Goal: Book appointment/travel/reservation

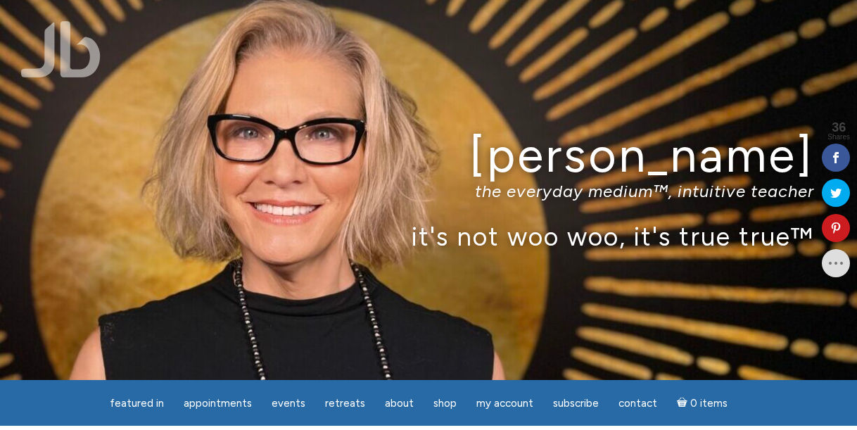
scroll to position [2, 0]
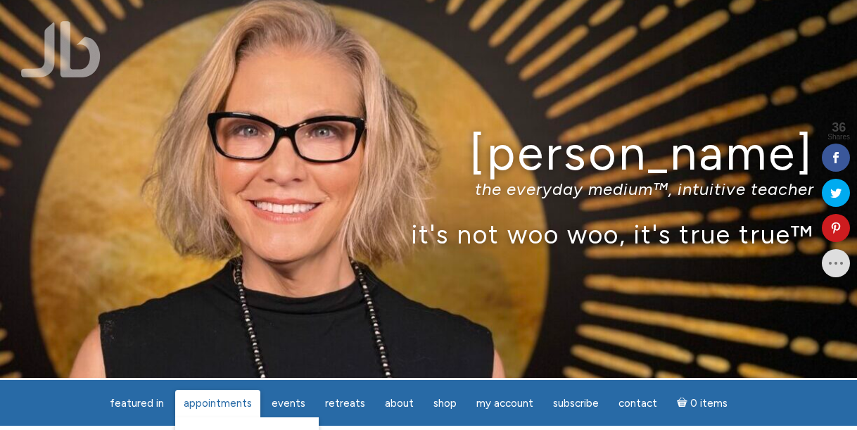
click at [243, 400] on span "Appointments" at bounding box center [218, 403] width 68 height 13
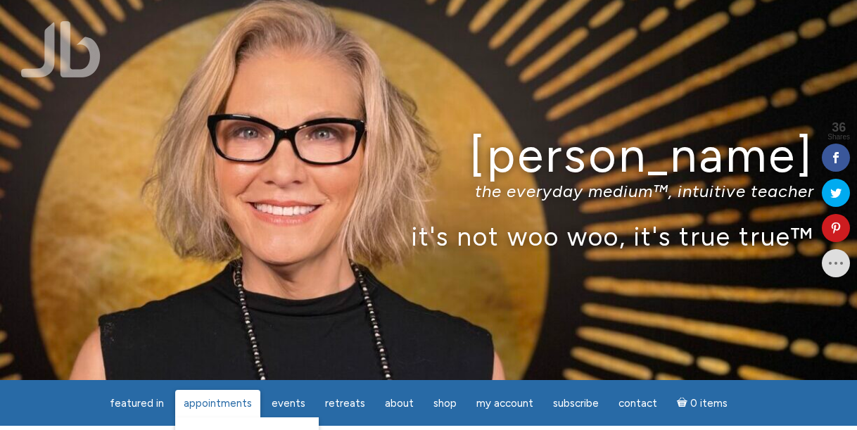
click at [229, 402] on span "Appointments" at bounding box center [218, 403] width 68 height 13
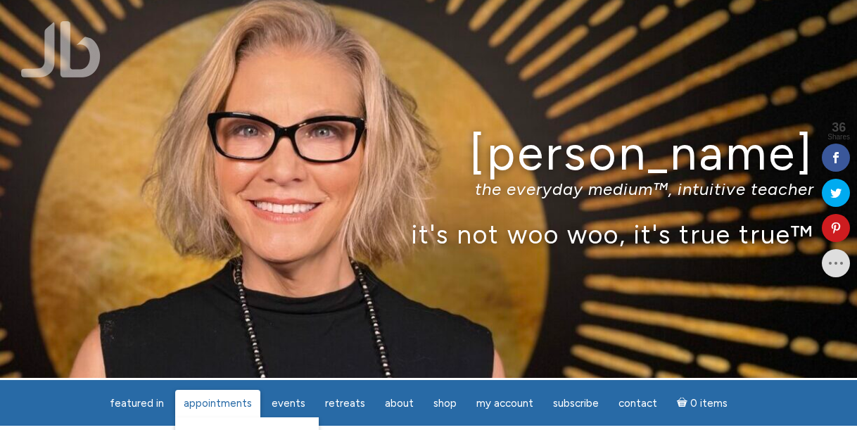
click at [231, 403] on span "Appointments" at bounding box center [218, 403] width 68 height 13
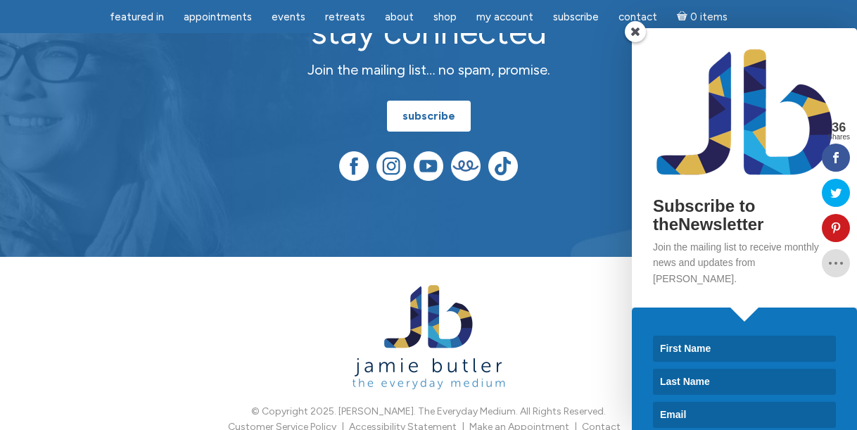
scroll to position [3831, 0]
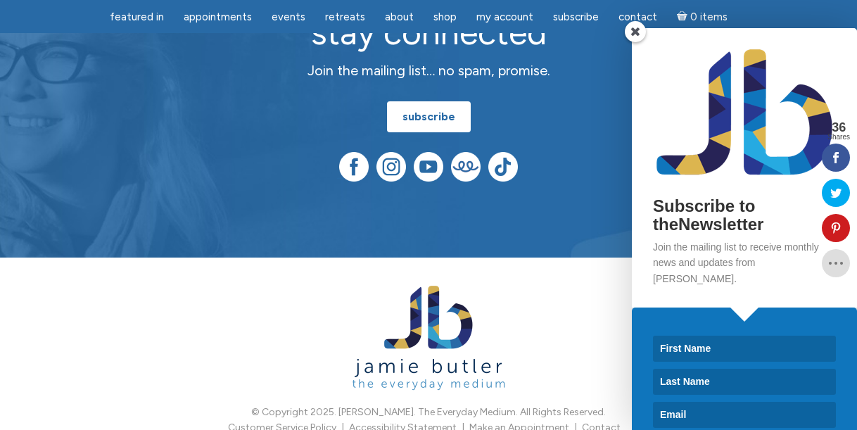
click at [632, 29] on span at bounding box center [635, 31] width 21 height 21
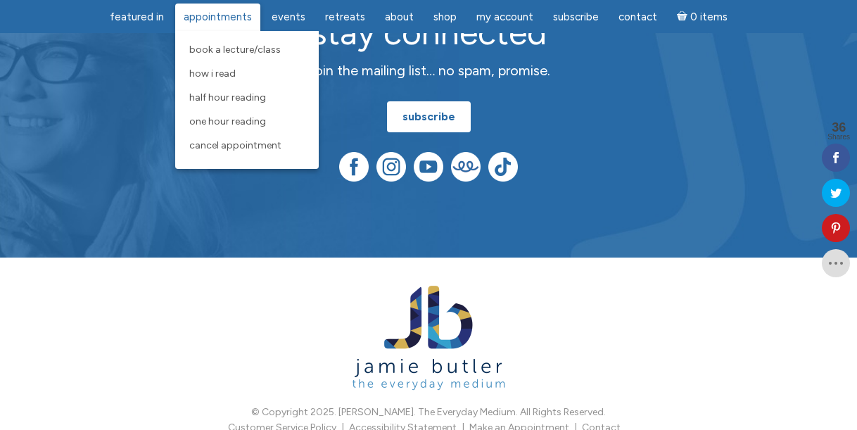
click at [212, 14] on span "Appointments" at bounding box center [218, 17] width 68 height 13
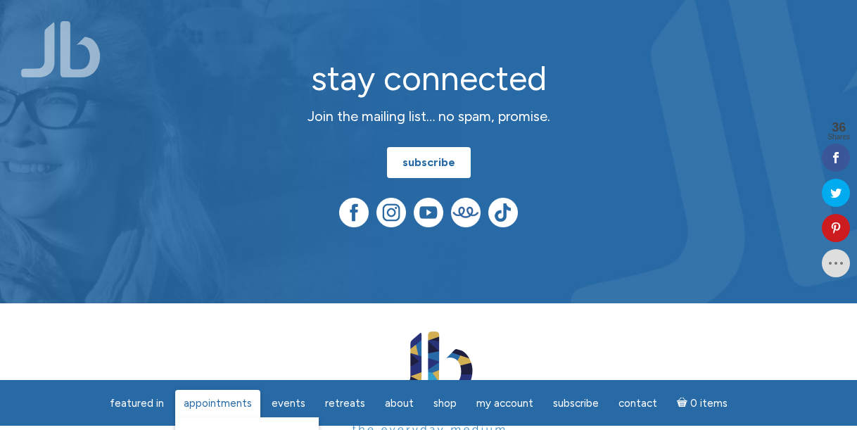
scroll to position [0, 0]
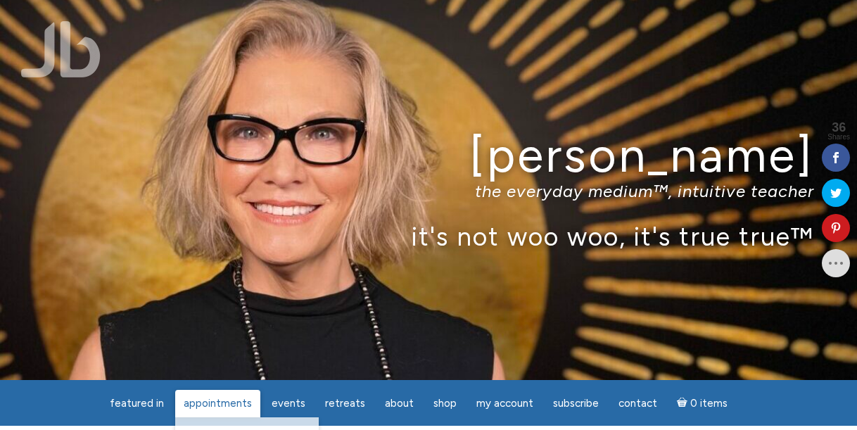
click at [216, 406] on span "Appointments" at bounding box center [218, 403] width 68 height 13
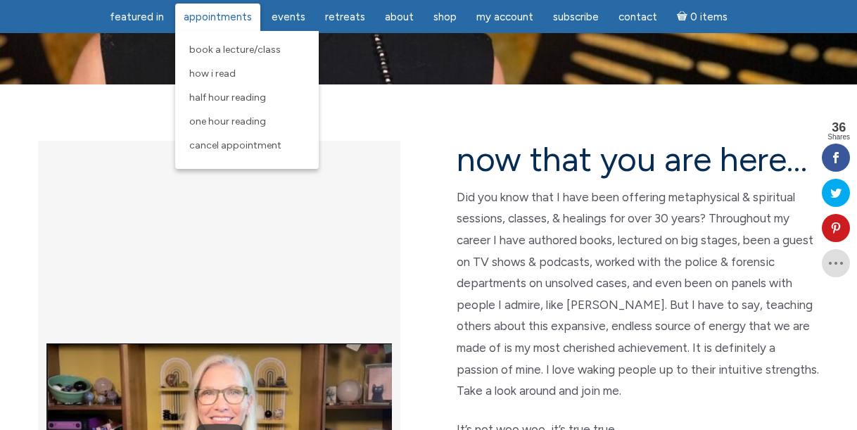
scroll to position [309, 0]
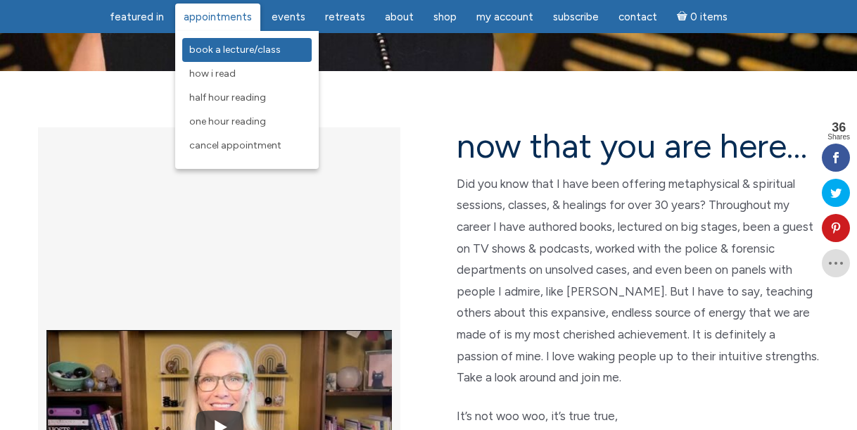
click at [205, 43] on link "Book a Lecture/Class" at bounding box center [246, 50] width 129 height 24
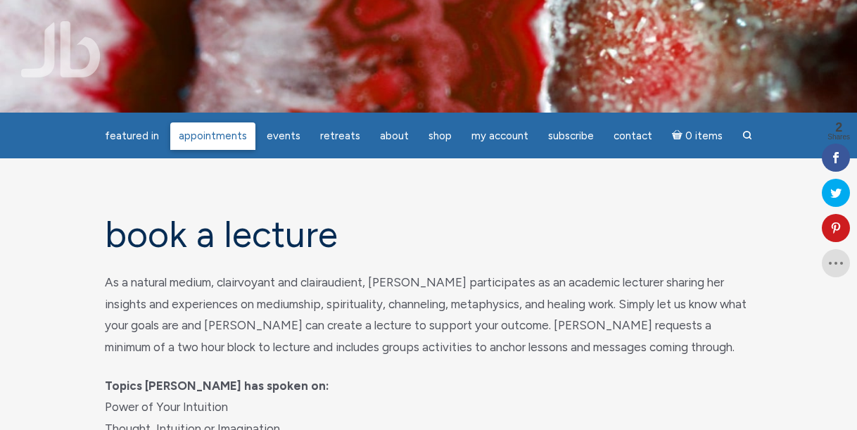
click at [199, 136] on link "Appointments" at bounding box center [212, 135] width 85 height 27
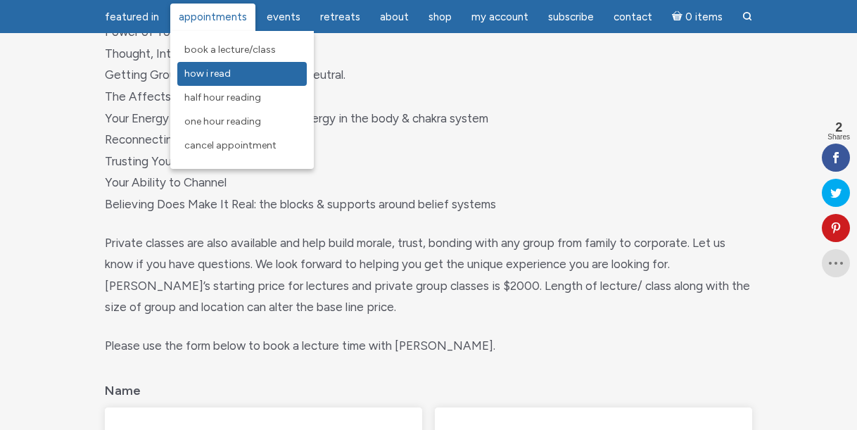
scroll to position [349, 0]
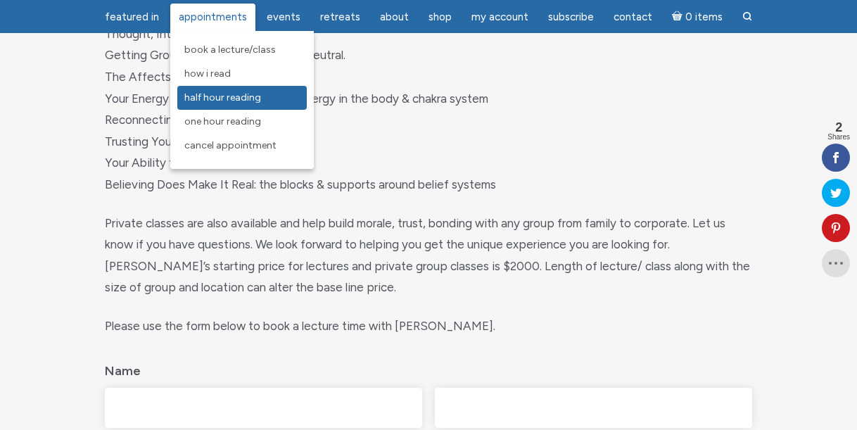
click at [209, 101] on span "Half Hour Reading" at bounding box center [222, 97] width 77 height 12
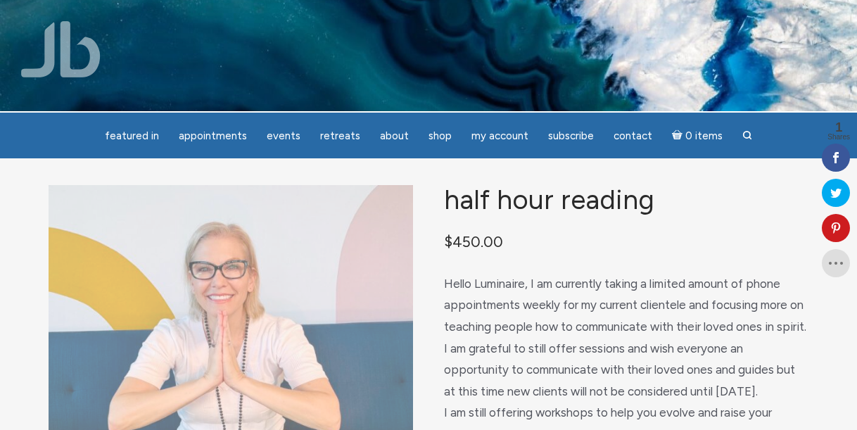
scroll to position [1, 0]
